Goal: Navigation & Orientation: Understand site structure

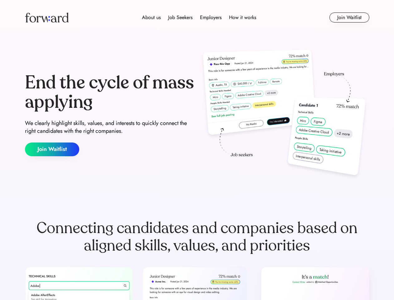
click at [197, 150] on div "End the cycle of mass applying We clearly highlight skills, values, and interes…" at bounding box center [197, 114] width 345 height 134
click at [197, 17] on div "About us Job Seekers Employers How it works" at bounding box center [199, 17] width 246 height 7
click at [47, 17] on img at bounding box center [47, 17] width 44 height 10
click at [199, 17] on div "About us Job Seekers Employers How it works" at bounding box center [199, 17] width 246 height 7
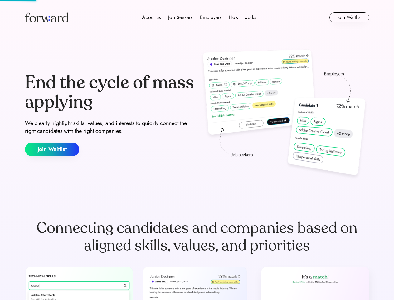
click at [151, 17] on div "About us" at bounding box center [151, 17] width 19 height 7
click at [180, 17] on div "Job Seekers" at bounding box center [180, 17] width 24 height 7
click at [211, 17] on div "Employers" at bounding box center [211, 17] width 22 height 7
click at [242, 17] on div "How it works" at bounding box center [242, 17] width 27 height 7
